Goal: Transaction & Acquisition: Download file/media

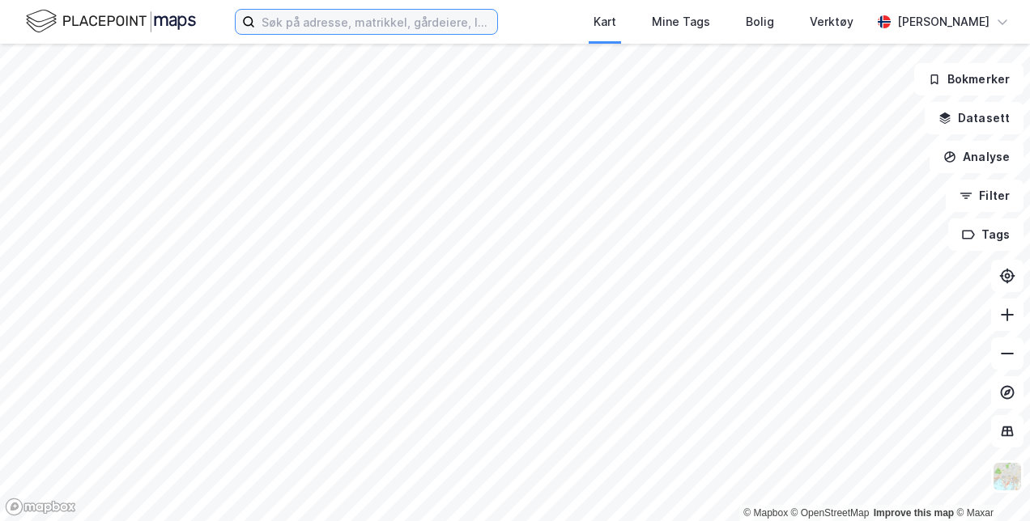
click at [302, 22] on input at bounding box center [376, 22] width 242 height 24
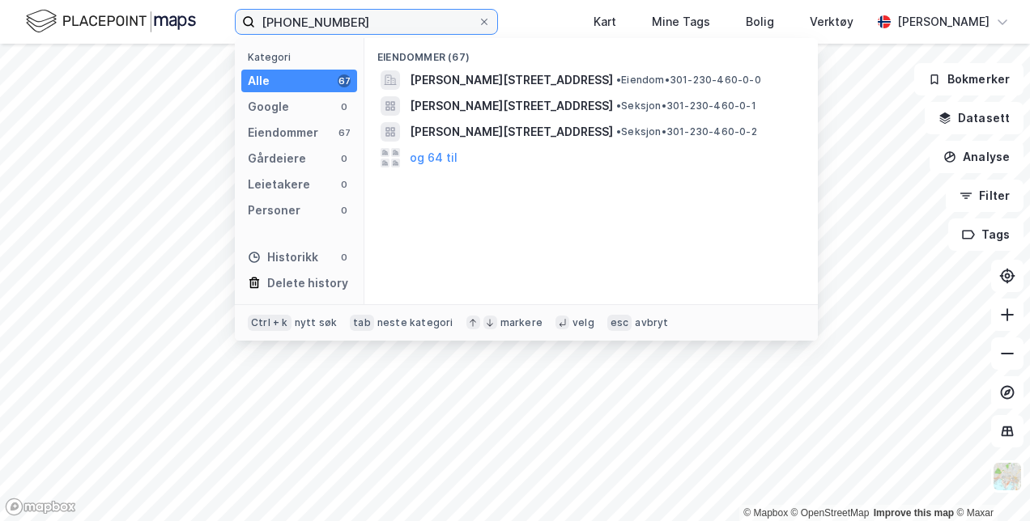
drag, startPoint x: 370, startPoint y: 23, endPoint x: 327, endPoint y: 24, distance: 42.9
click at [327, 24] on input "[PHONE_NUMBER]" at bounding box center [366, 22] width 223 height 24
type input "[PHONE_NUMBER]"
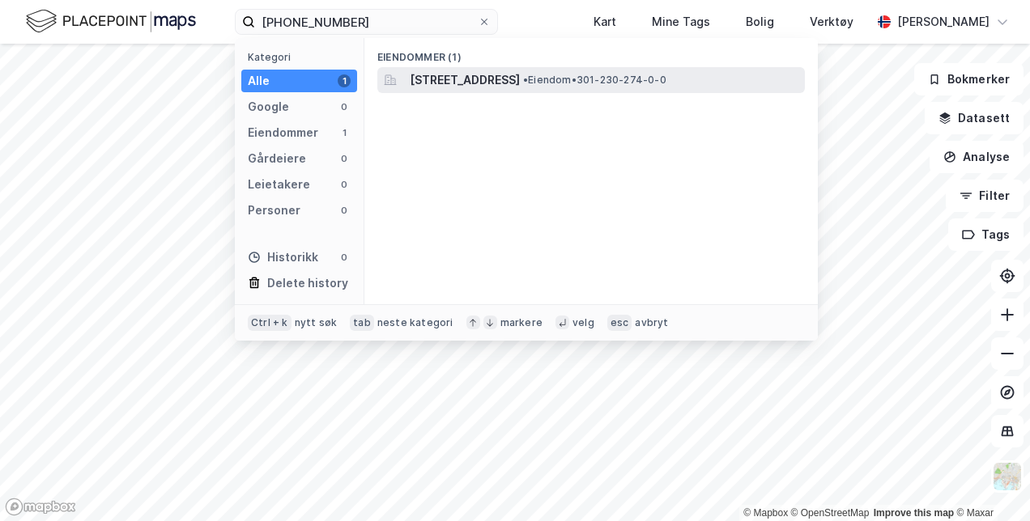
click at [518, 79] on span "[STREET_ADDRESS]" at bounding box center [465, 79] width 110 height 19
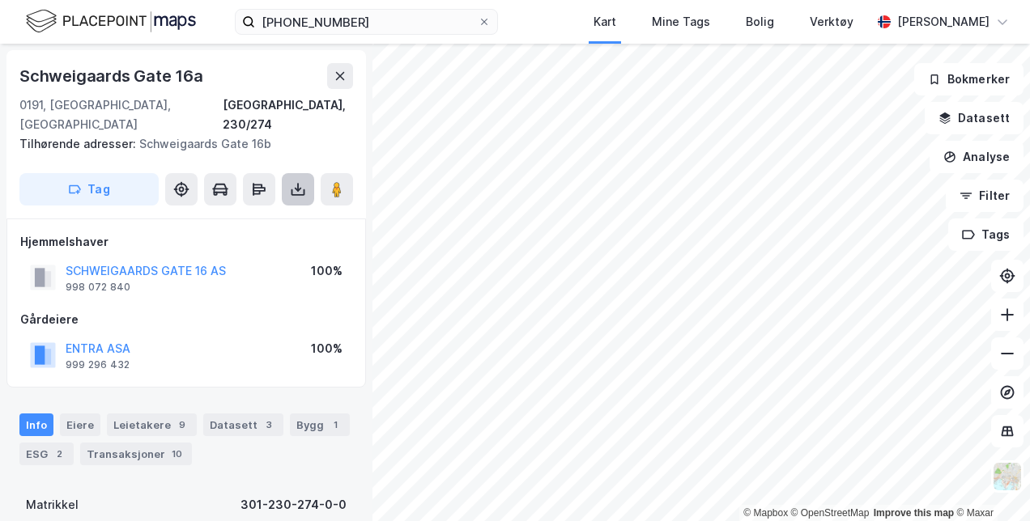
click at [295, 181] on icon at bounding box center [298, 189] width 16 height 16
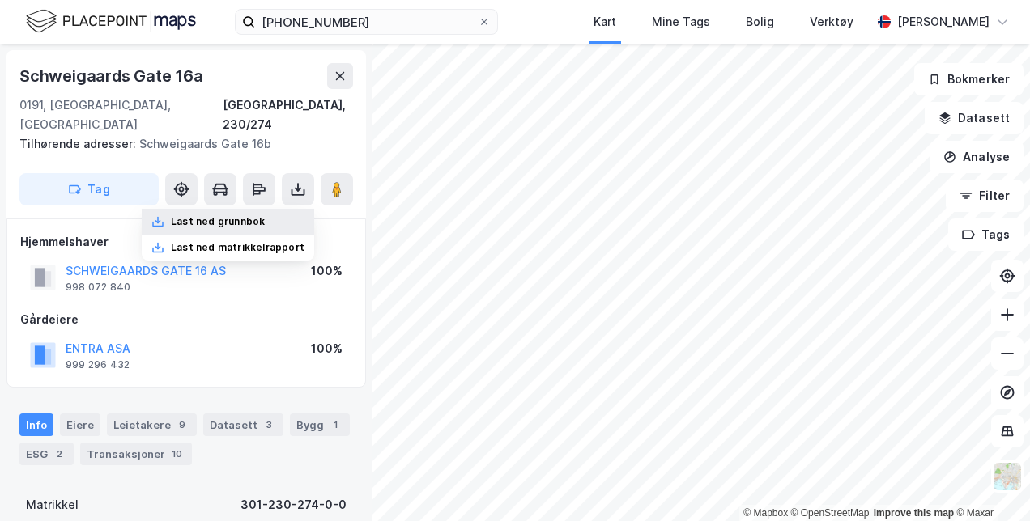
click at [242, 215] on div "Last ned grunnbok" at bounding box center [218, 221] width 94 height 13
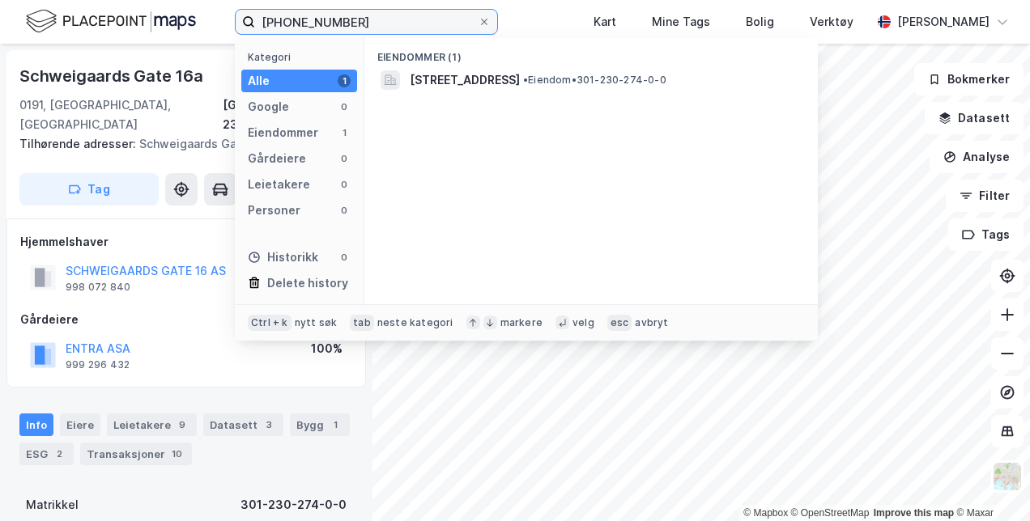
click at [359, 24] on input "[PHONE_NUMBER]" at bounding box center [366, 22] width 223 height 24
